Goal: Task Accomplishment & Management: Complete application form

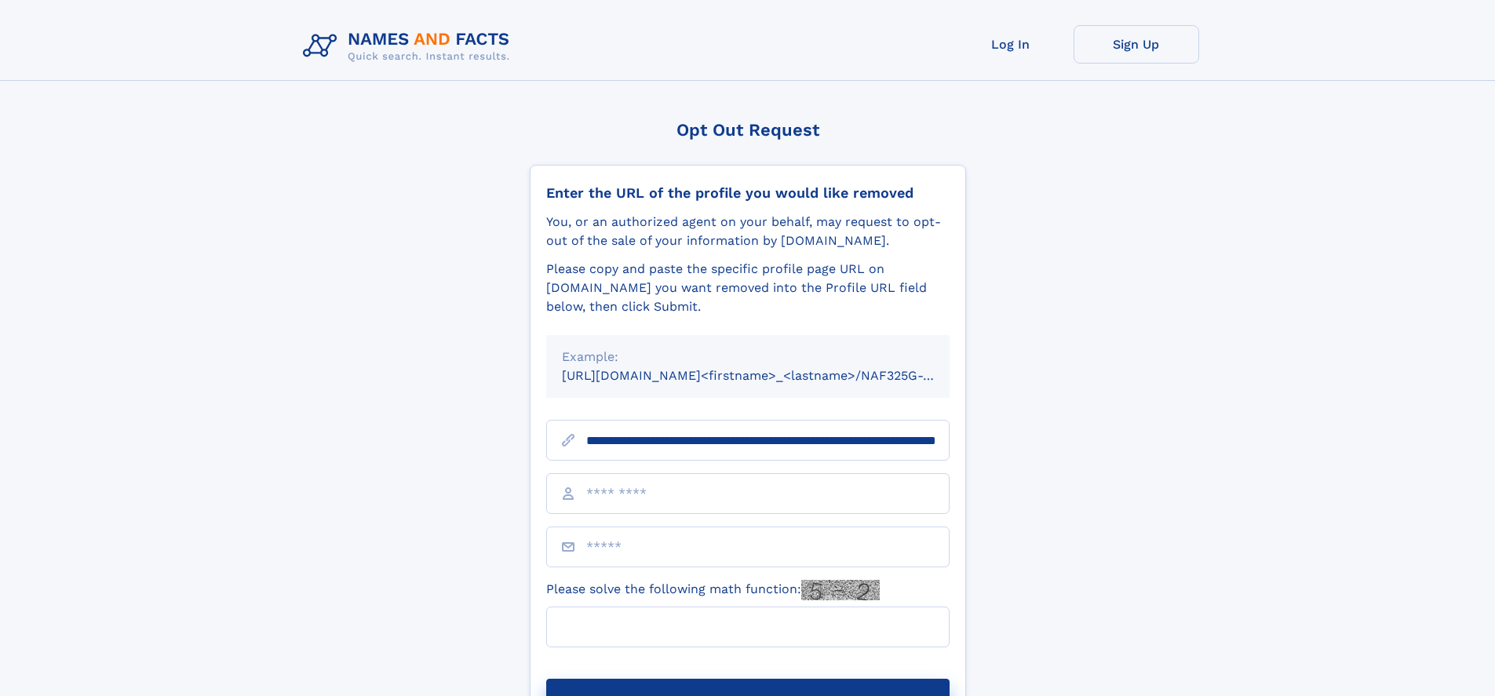
scroll to position [0, 158]
type input "**********"
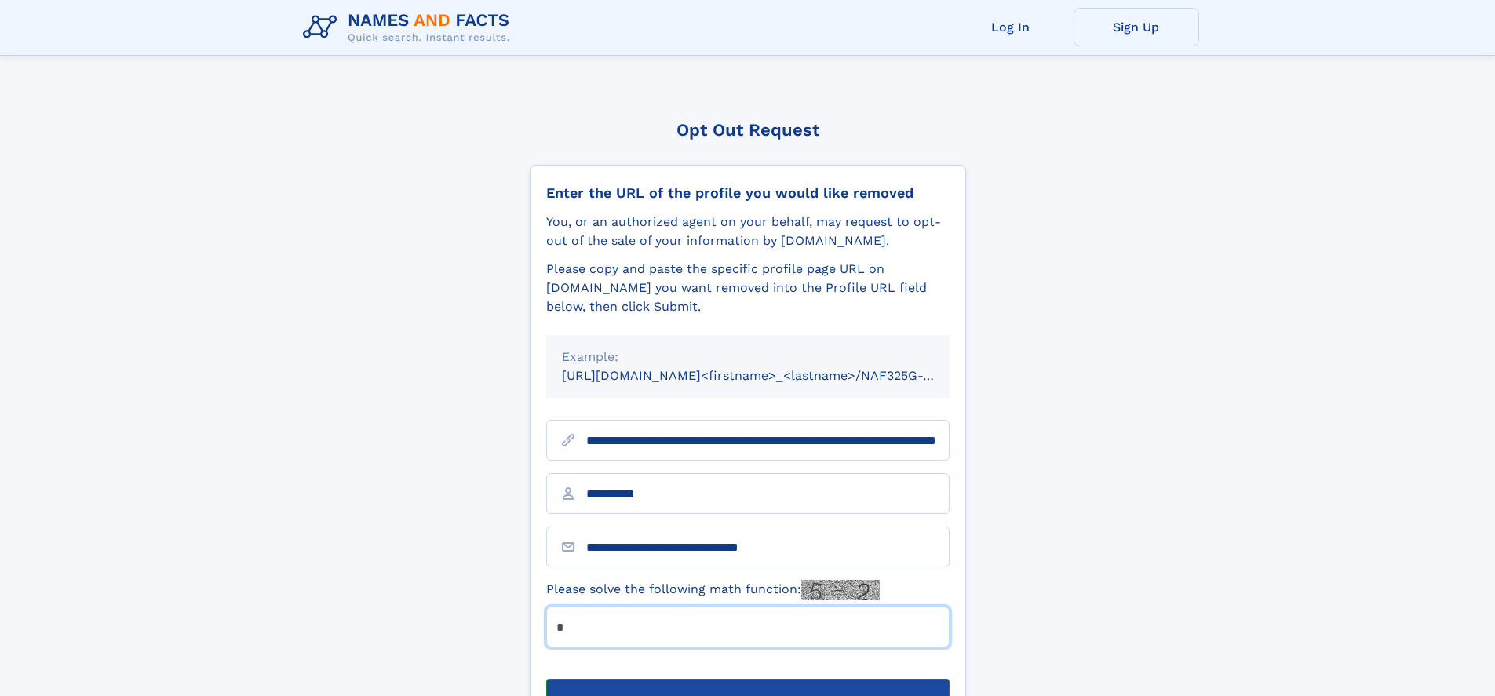
type input "*"
click at [747, 679] on button "Submit Opt Out Request" at bounding box center [747, 704] width 403 height 50
